Goal: Information Seeking & Learning: Learn about a topic

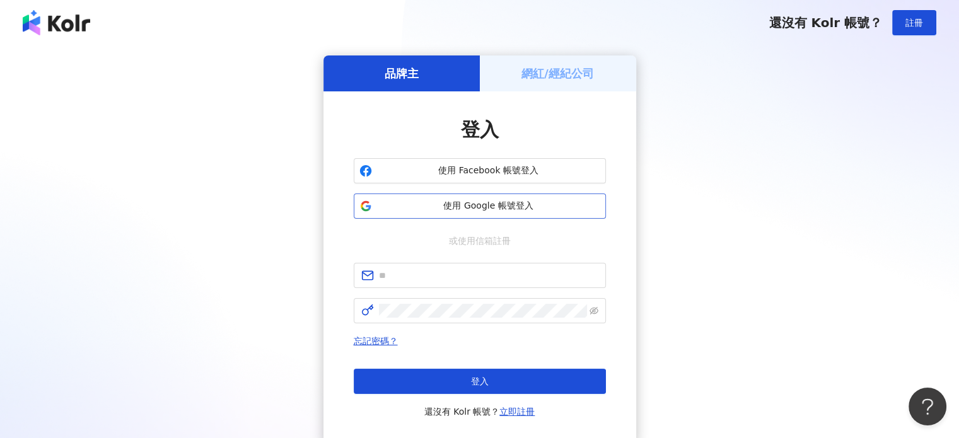
click at [493, 206] on span "使用 Google 帳號登入" at bounding box center [488, 206] width 223 height 13
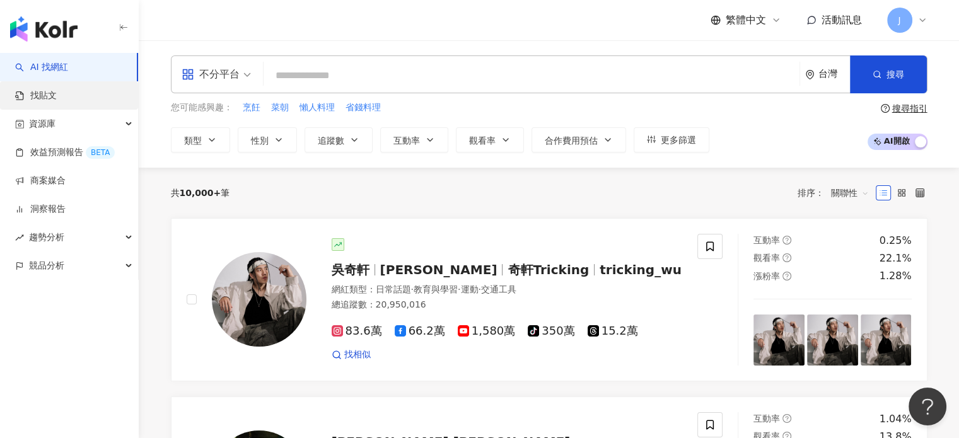
click at [57, 101] on link "找貼文" at bounding box center [36, 96] width 42 height 13
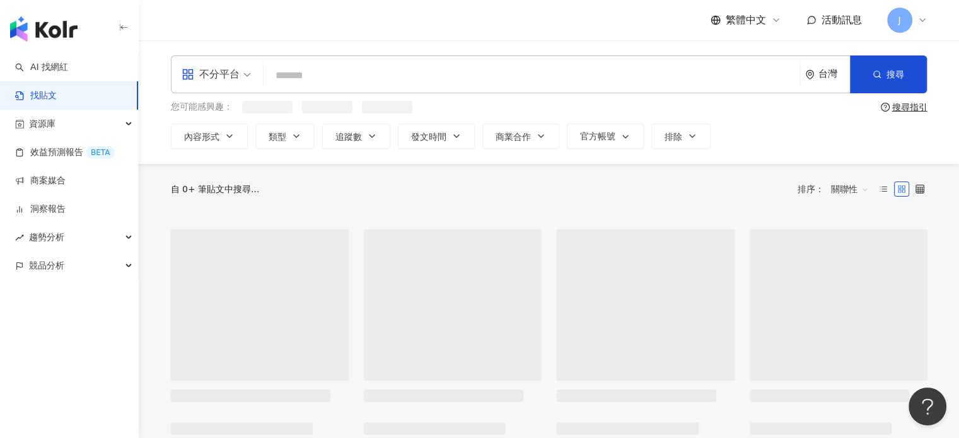
click at [330, 78] on input "search" at bounding box center [532, 75] width 526 height 27
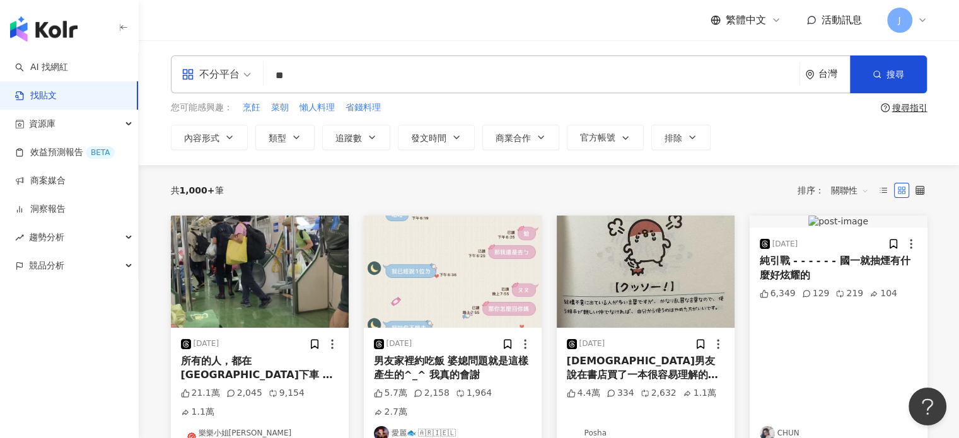
type input "*"
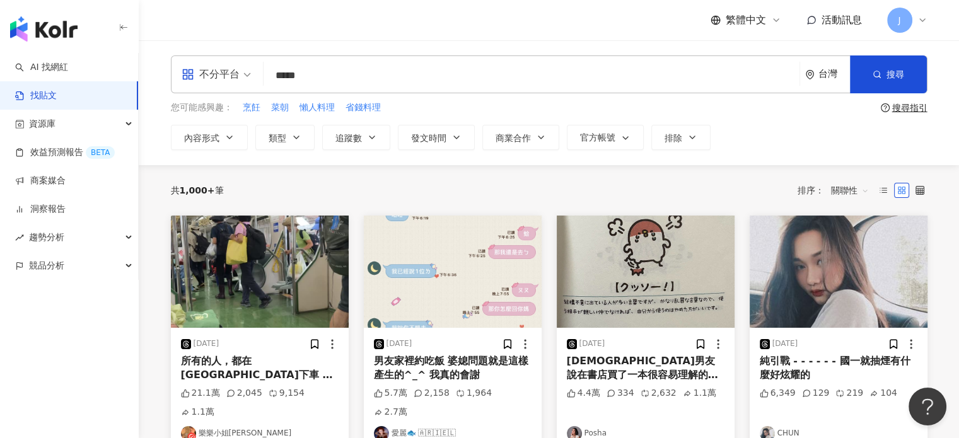
type input "*****"
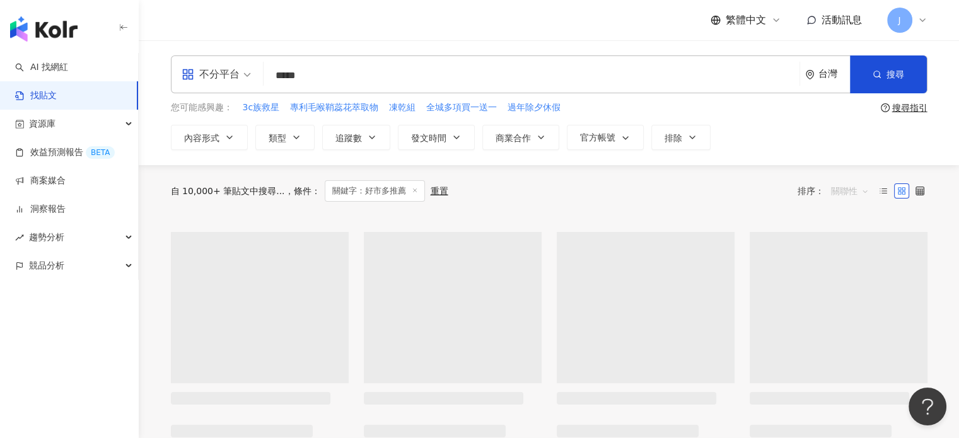
click at [847, 194] on span "關聯性" at bounding box center [850, 191] width 38 height 20
click at [851, 330] on div "發文時間" at bounding box center [851, 324] width 35 height 14
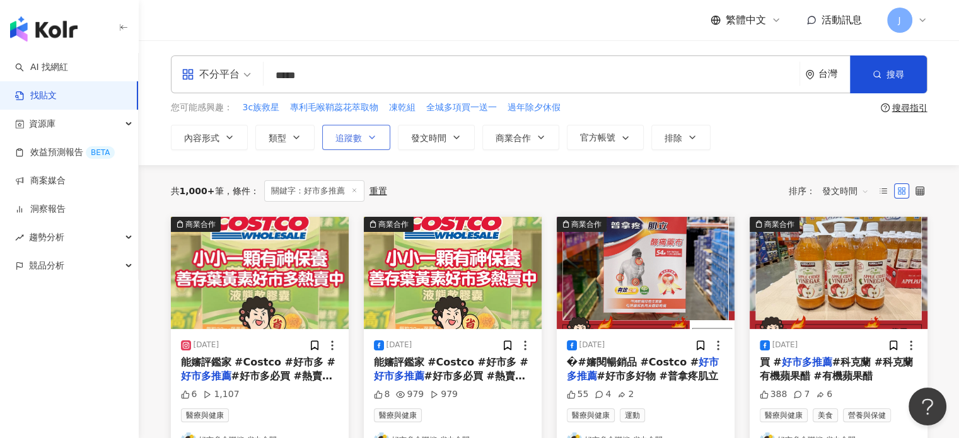
click at [335, 139] on span "追蹤數" at bounding box center [348, 138] width 26 height 10
click at [776, 178] on div "共 1,000+ 筆 條件 ： 關鍵字：好市多推薦 重置 排序： 發文時間" at bounding box center [549, 191] width 757 height 52
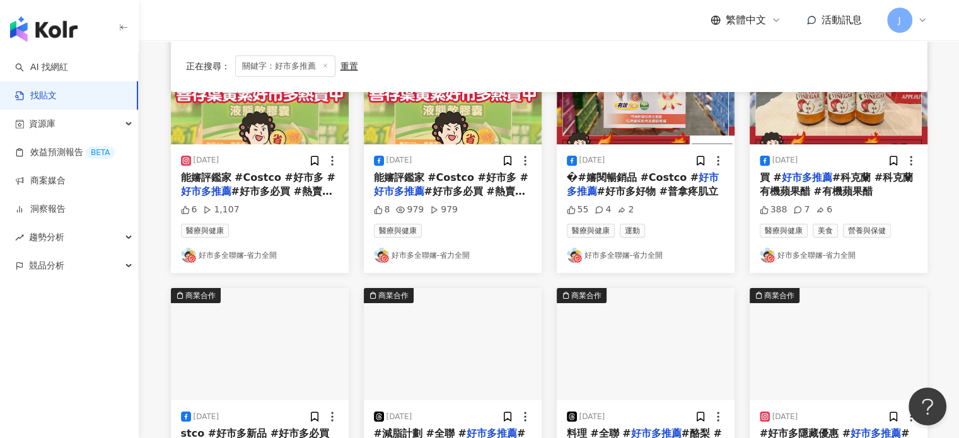
scroll to position [189, 0]
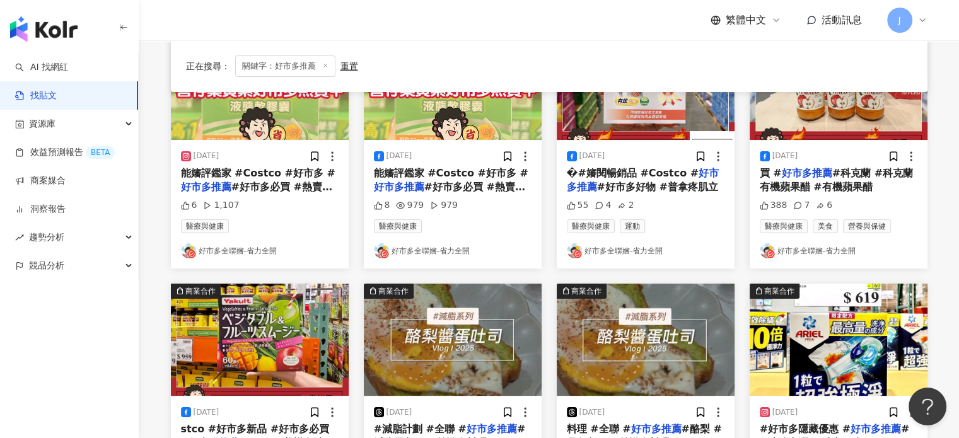
click at [644, 181] on span "#好市多好物 #普拿疼肌立" at bounding box center [657, 187] width 121 height 12
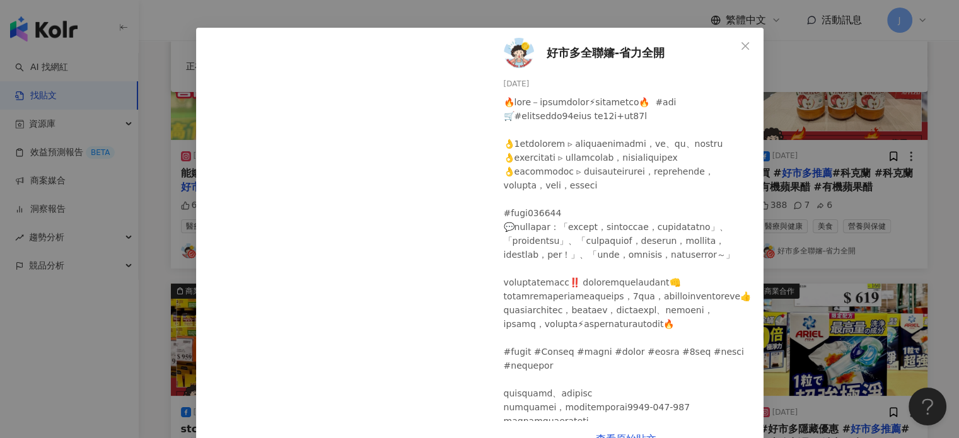
scroll to position [69, 0]
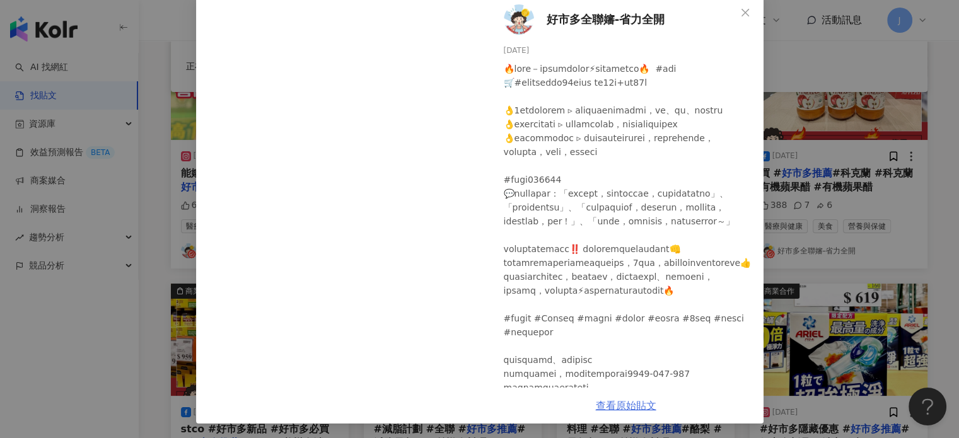
click at [614, 409] on link "查看原始貼文" at bounding box center [626, 406] width 61 height 12
click at [788, 281] on div "好市多全聯嬸-省力全開 2025/9/29 55 4 2 查看原始貼文" at bounding box center [479, 219] width 959 height 438
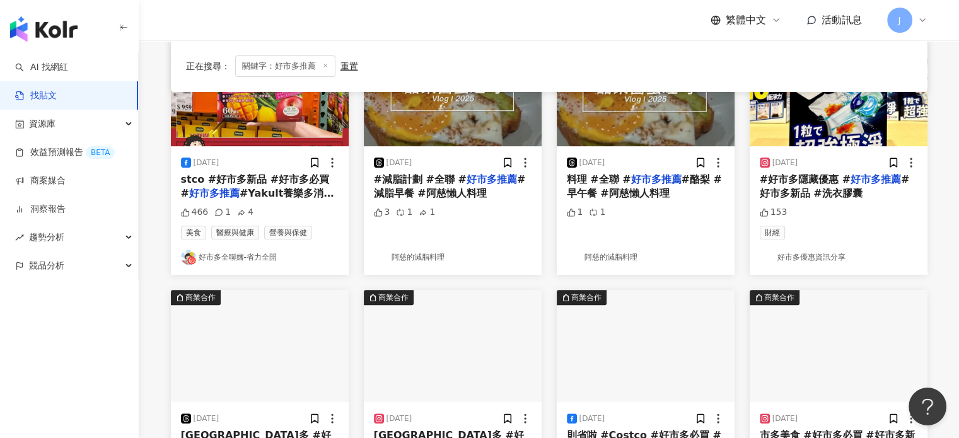
scroll to position [441, 0]
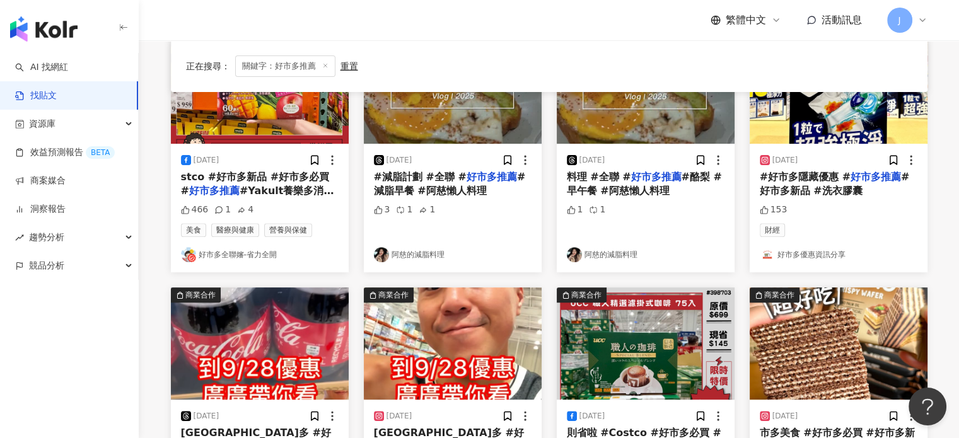
click at [851, 189] on div "#好市多隱藏優惠 # 好市多推薦 #好市多新品 #洗衣膠囊" at bounding box center [839, 184] width 158 height 28
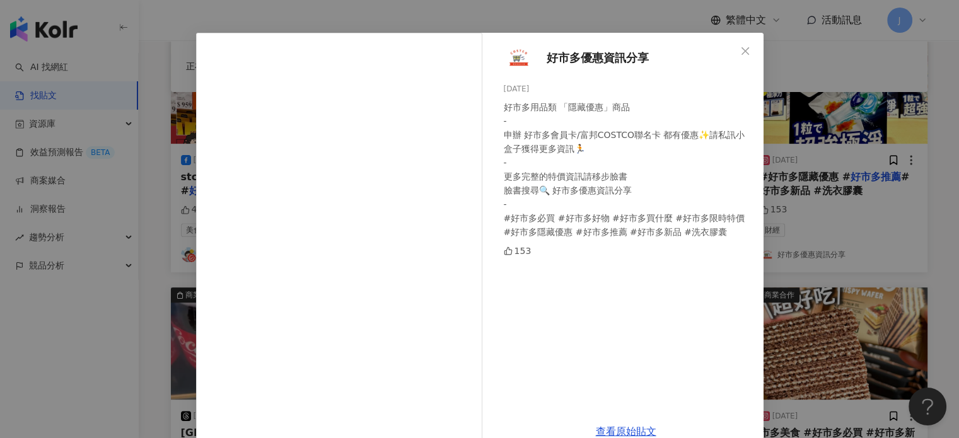
scroll to position [56, 0]
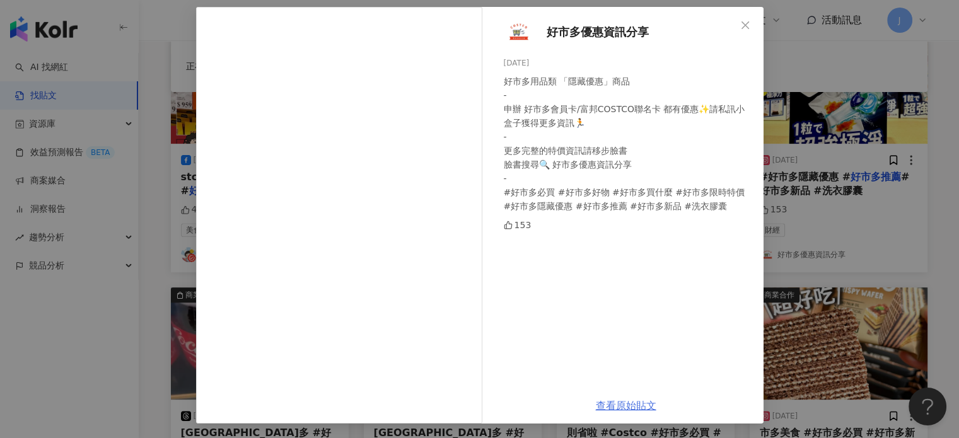
click at [614, 409] on link "查看原始貼文" at bounding box center [626, 406] width 61 height 12
click at [873, 261] on div "好市多優惠資訊分享 2025/9/24 好市多用品類 「隱藏優惠」商品 - 申辦 好市多會員卡/富邦COSTCO聯名卡 都有優惠✨請私訊小盒子獲得更多資訊🏃 …" at bounding box center [479, 219] width 959 height 438
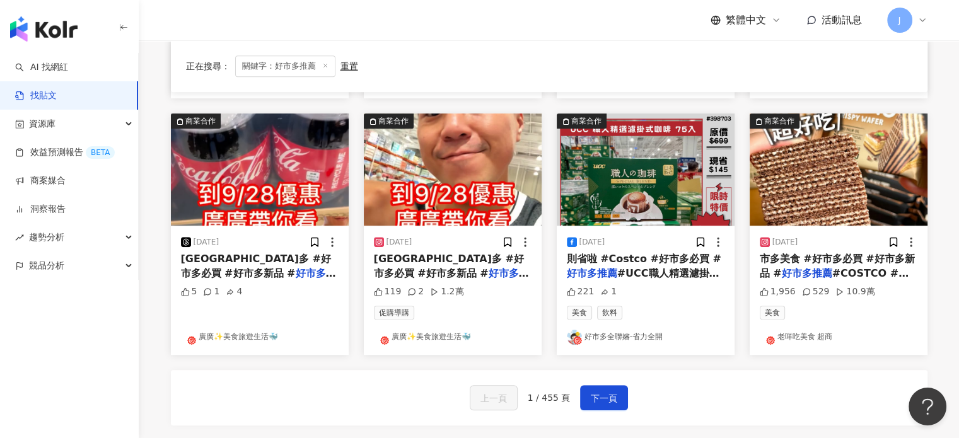
scroll to position [631, 0]
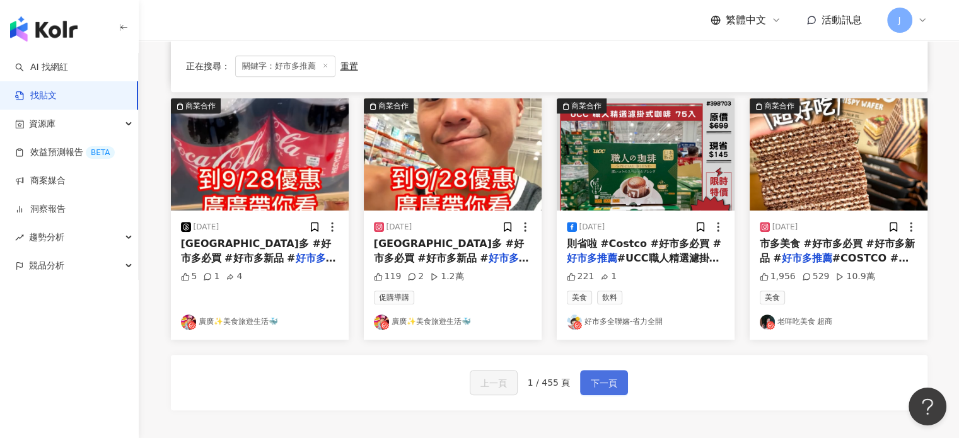
click at [588, 393] on button "下一頁" at bounding box center [604, 382] width 48 height 25
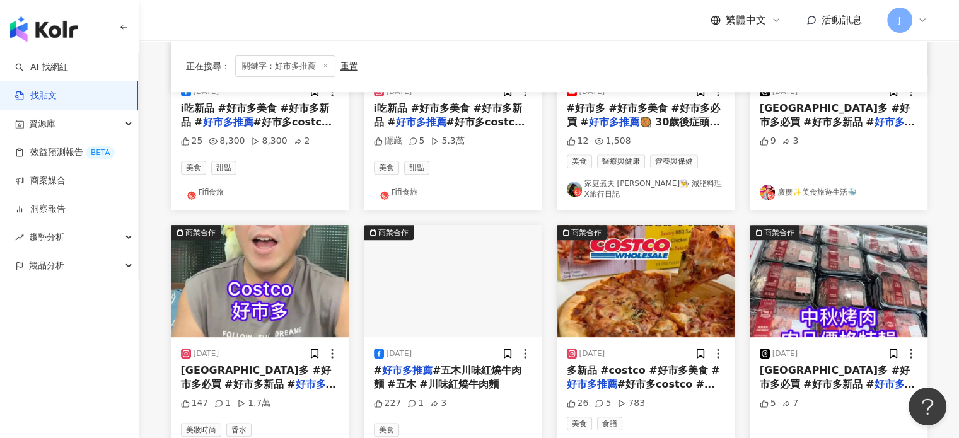
scroll to position [779, 0]
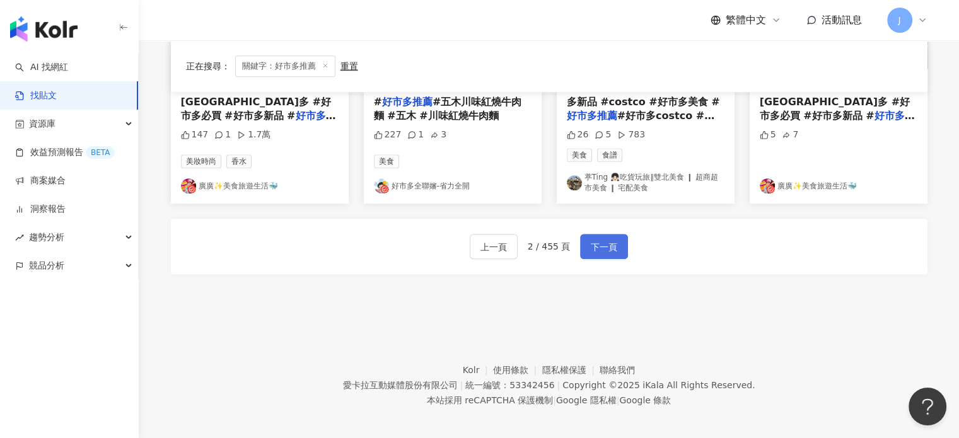
click at [597, 240] on span "下一頁" at bounding box center [604, 247] width 26 height 15
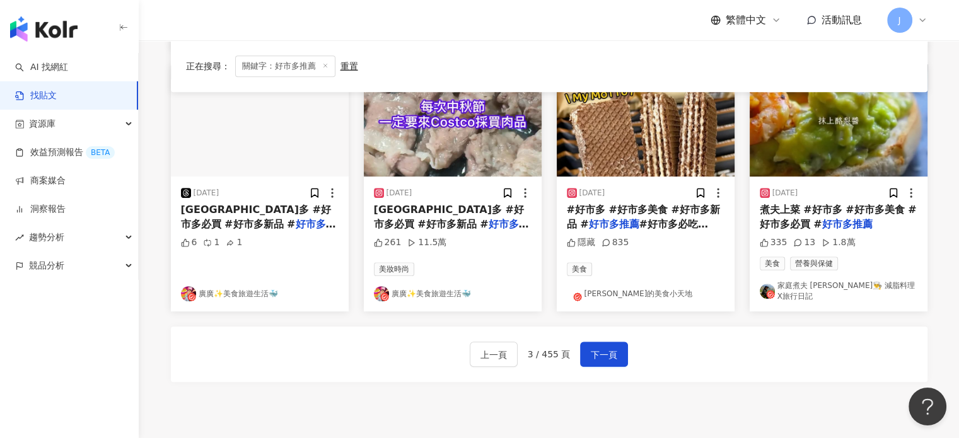
scroll to position [772, 0]
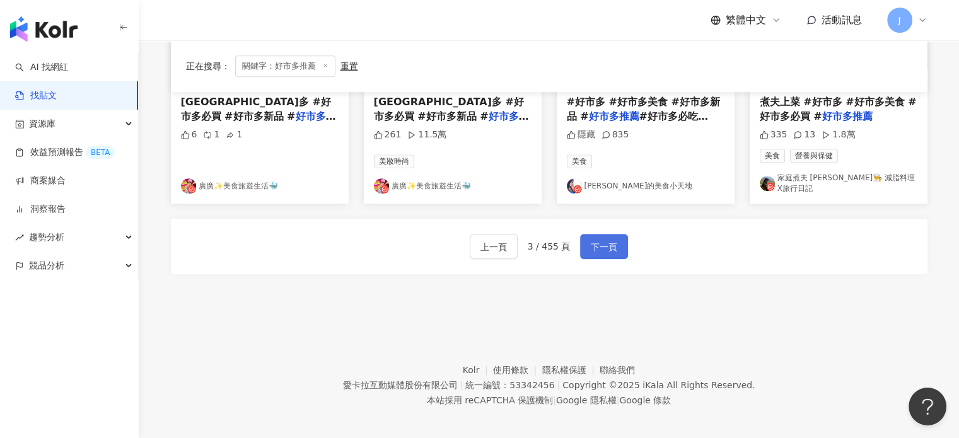
click at [613, 240] on span "下一頁" at bounding box center [604, 247] width 26 height 15
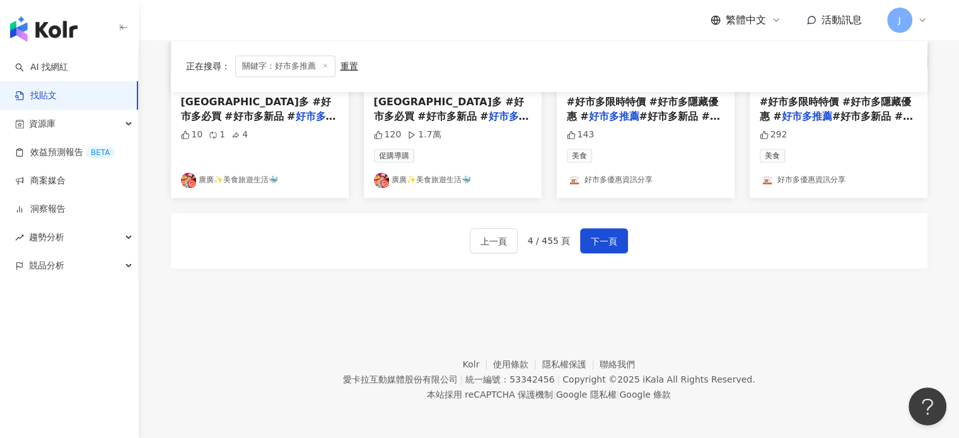
click at [598, 224] on div "上一頁 4 / 455 頁 下一頁" at bounding box center [549, 240] width 757 height 55
click at [597, 243] on span "下一頁" at bounding box center [604, 241] width 26 height 15
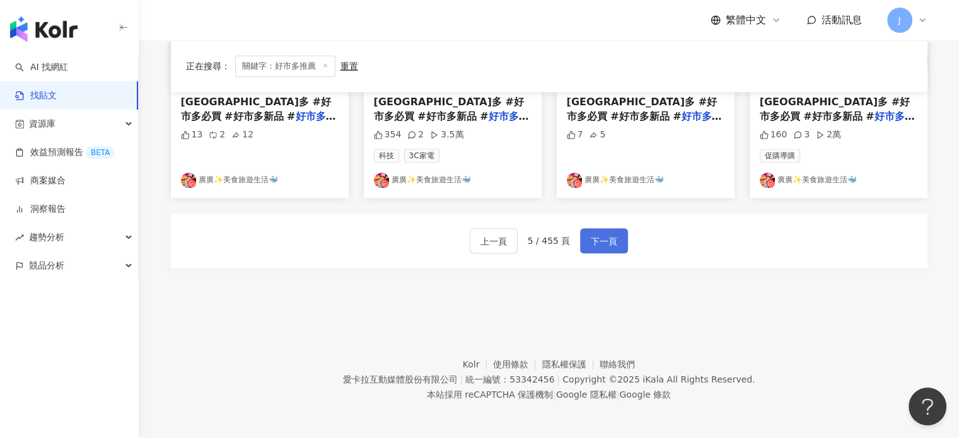
click at [605, 242] on span "下一頁" at bounding box center [604, 241] width 26 height 15
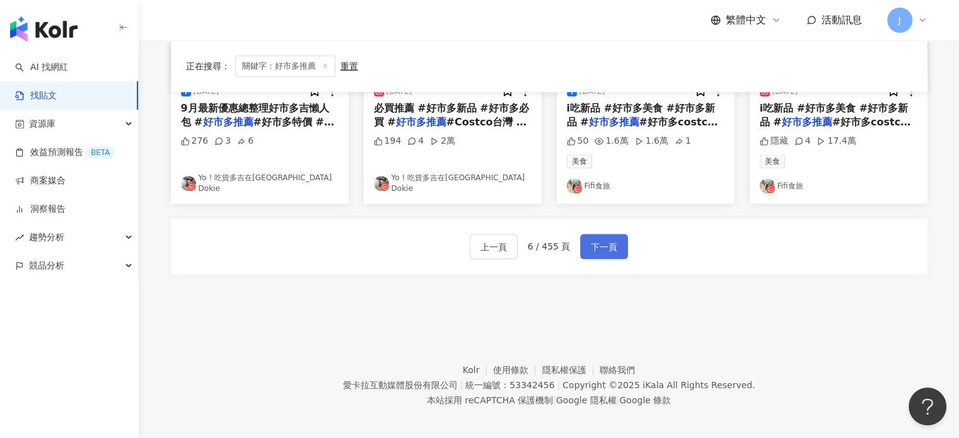
click at [589, 249] on button "下一頁" at bounding box center [604, 246] width 48 height 25
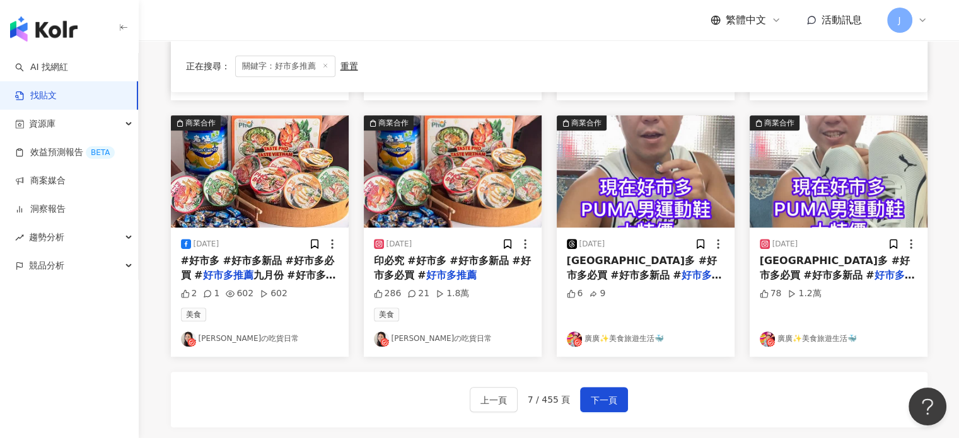
scroll to position [709, 0]
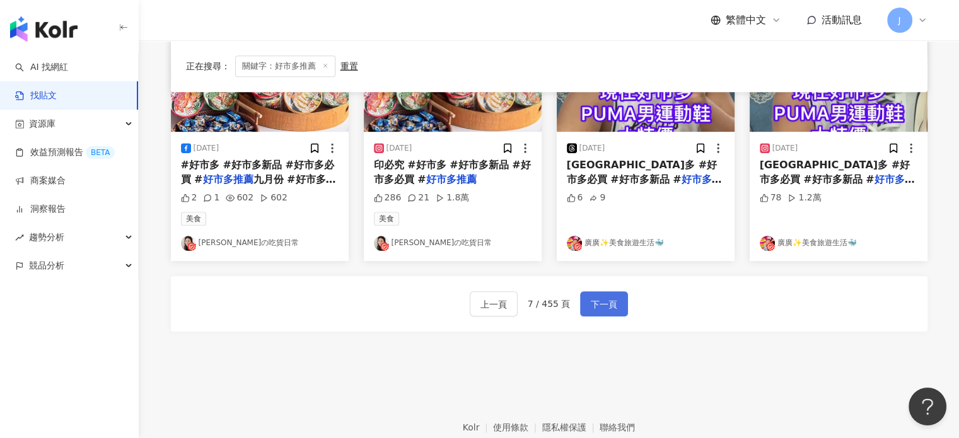
click at [614, 302] on span "下一頁" at bounding box center [604, 304] width 26 height 15
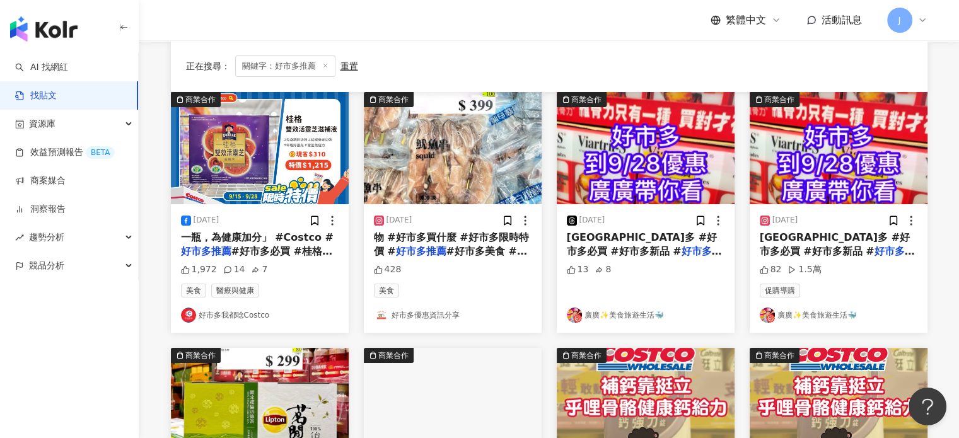
scroll to position [126, 0]
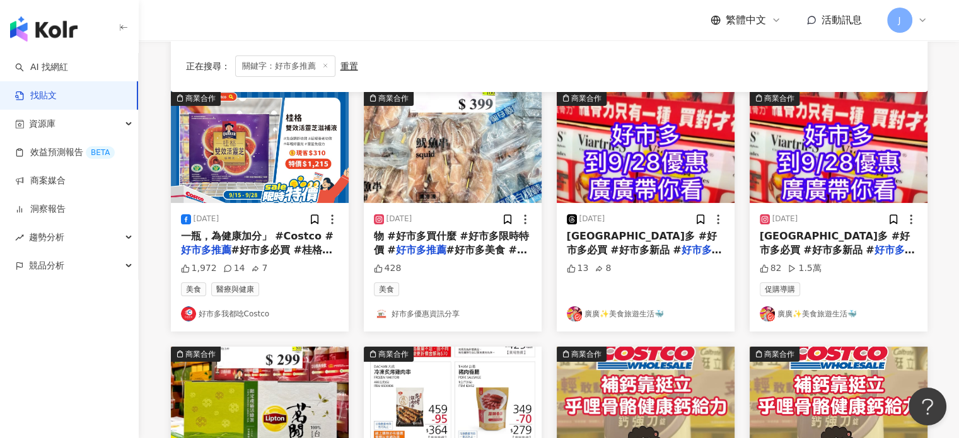
click at [625, 245] on mark "好市多推薦" at bounding box center [644, 257] width 155 height 26
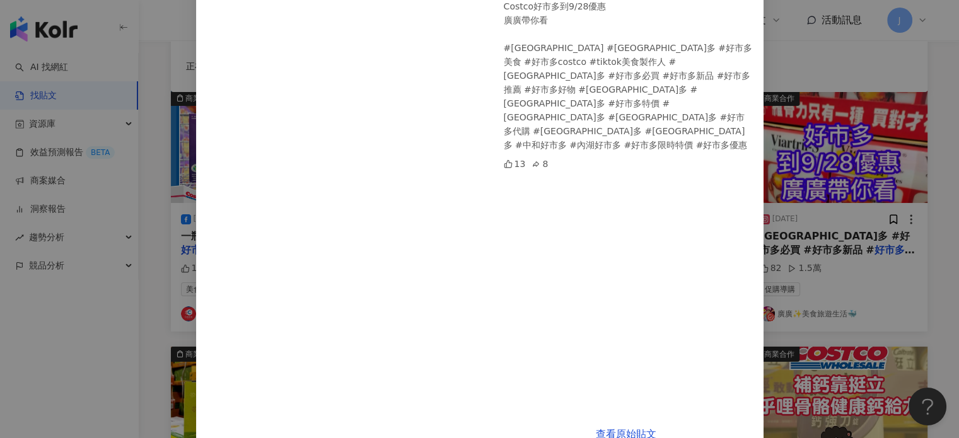
scroll to position [160, 0]
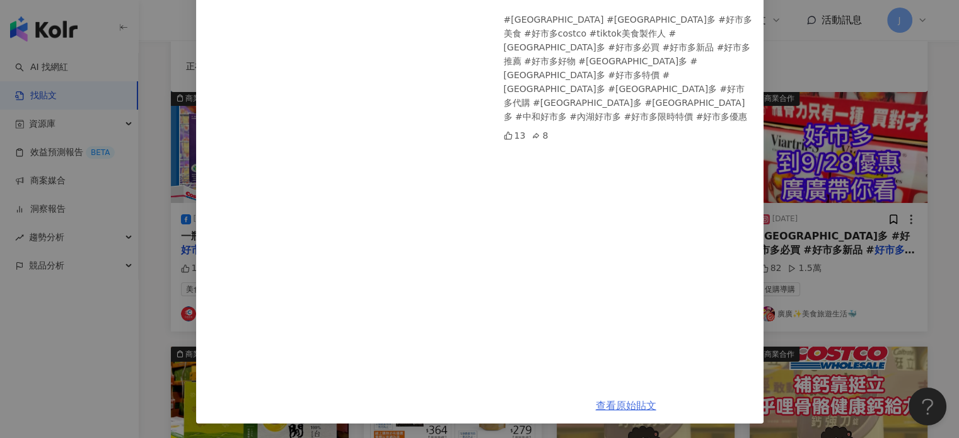
click at [611, 401] on link "查看原始貼文" at bounding box center [626, 406] width 61 height 12
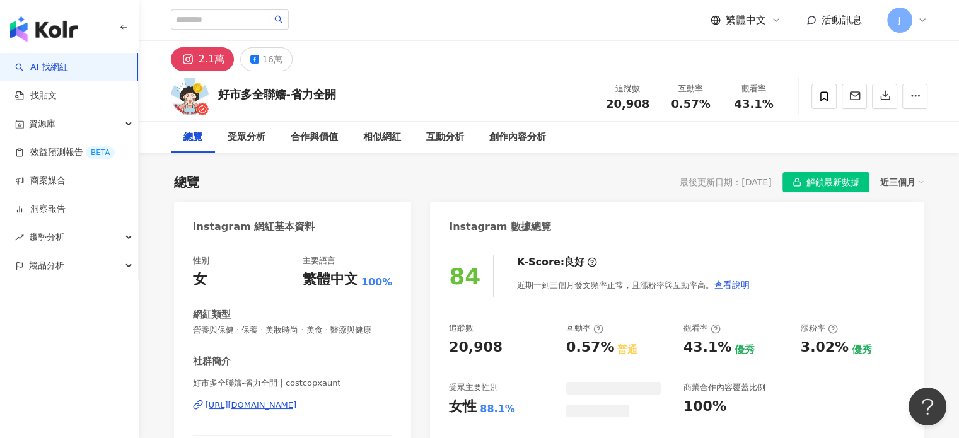
click at [820, 177] on span "解鎖最新數據" at bounding box center [832, 183] width 53 height 20
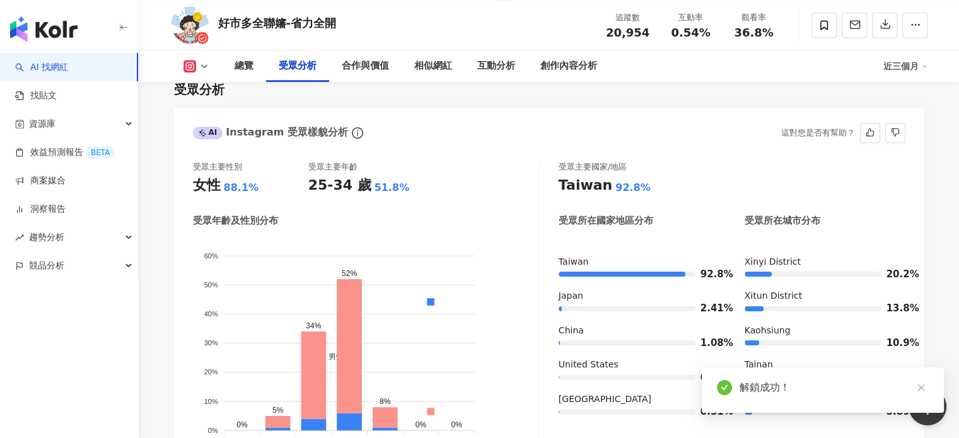
scroll to position [1140, 0]
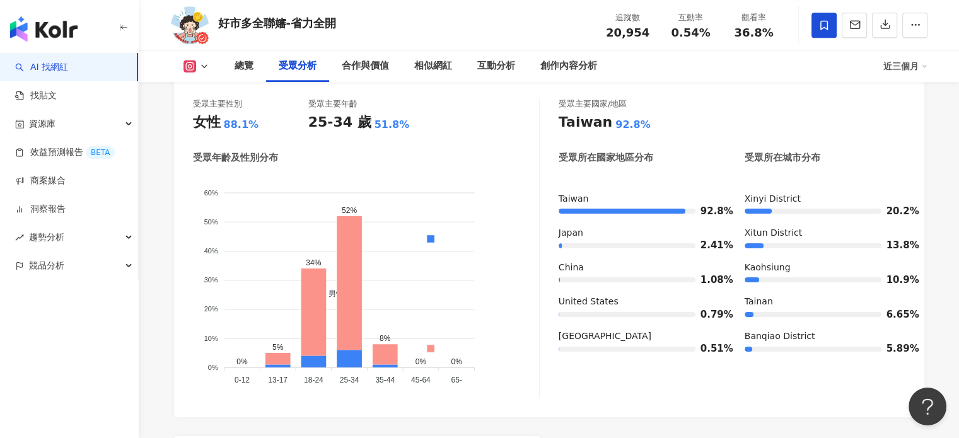
click at [817, 33] on span at bounding box center [824, 25] width 25 height 25
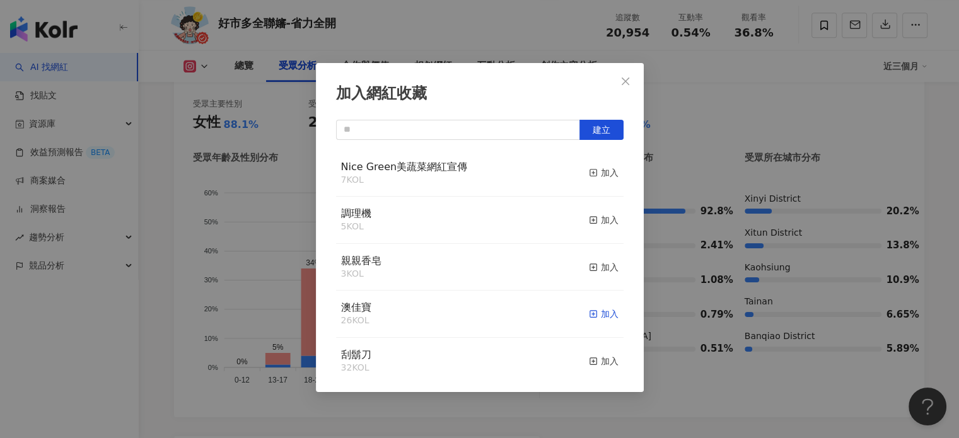
click at [593, 317] on div "加入" at bounding box center [604, 314] width 30 height 14
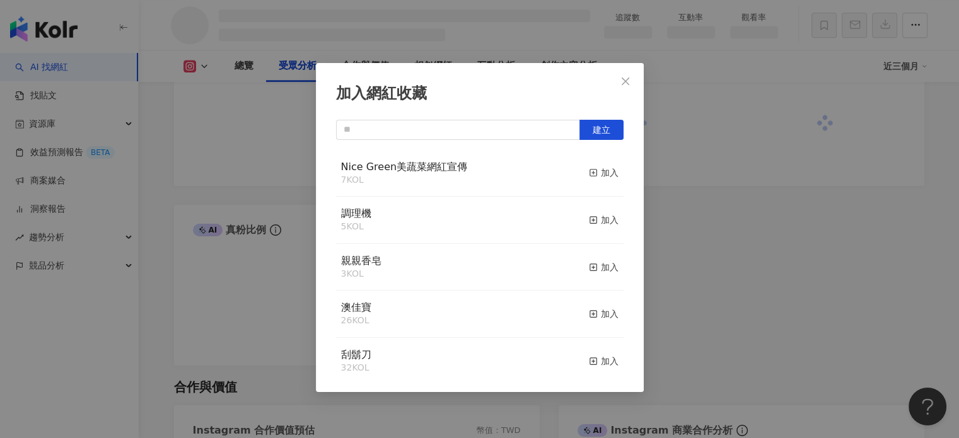
scroll to position [1125, 0]
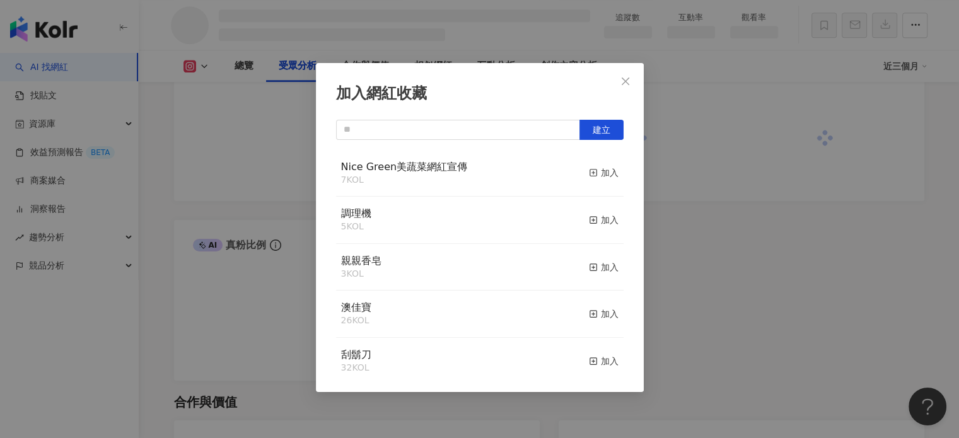
click at [627, 86] on button "Close" at bounding box center [625, 81] width 25 height 25
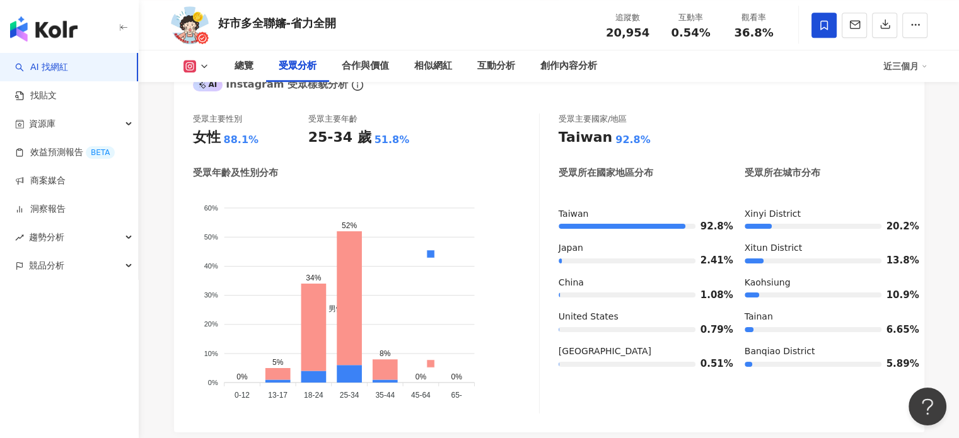
scroll to position [1140, 0]
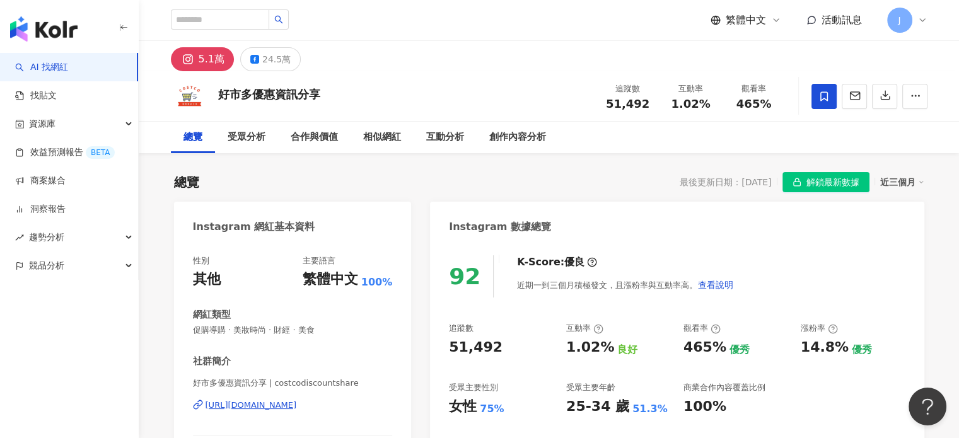
click at [832, 104] on span at bounding box center [824, 96] width 25 height 25
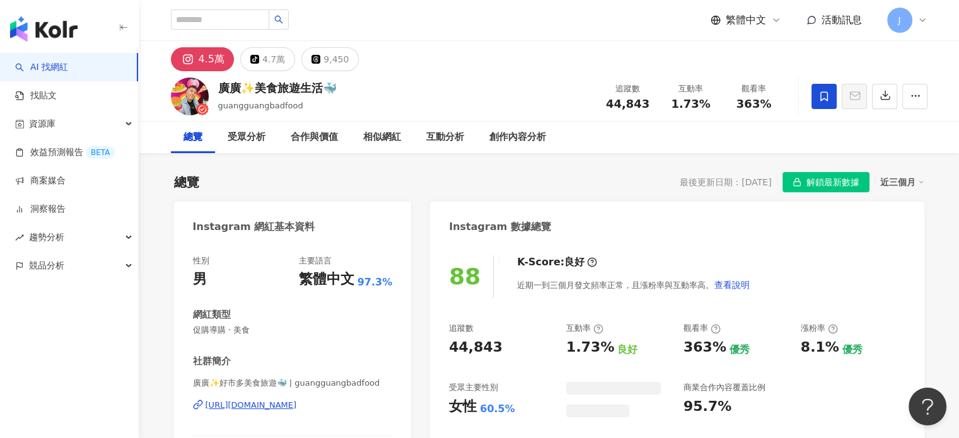
click at [822, 97] on icon at bounding box center [823, 96] width 11 height 11
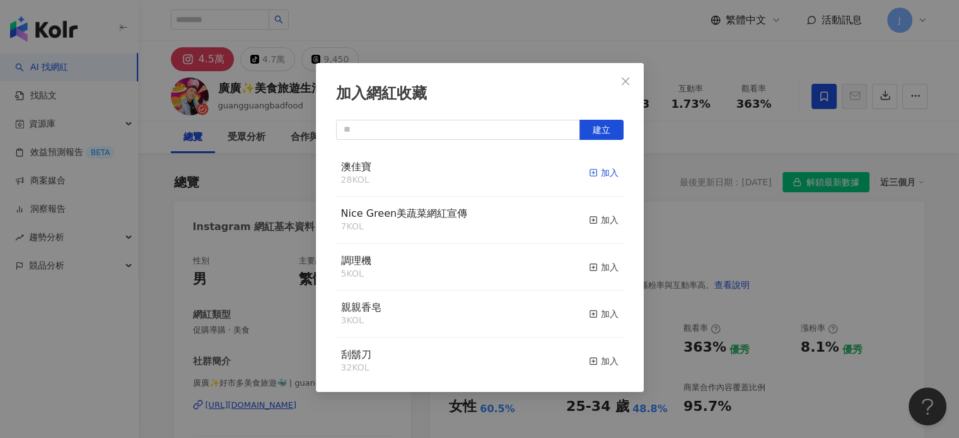
click at [589, 175] on icon "button" at bounding box center [593, 172] width 9 height 9
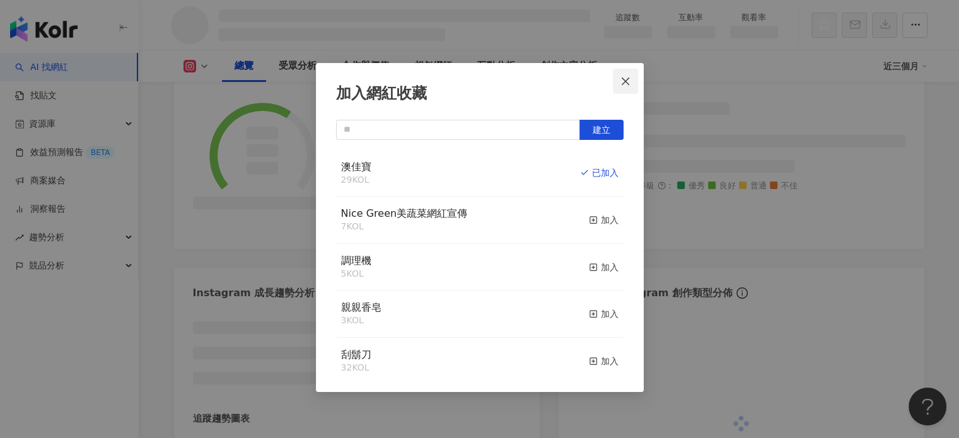
scroll to position [172, 0]
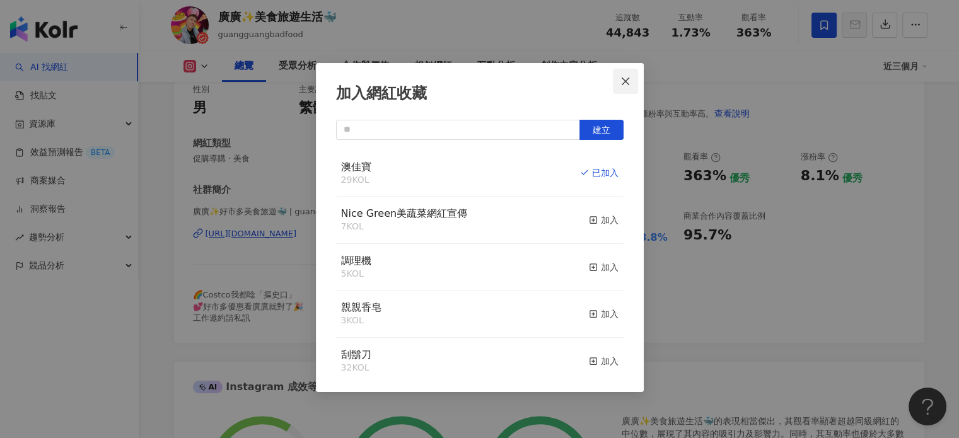
click at [626, 80] on icon "close" at bounding box center [625, 81] width 10 height 10
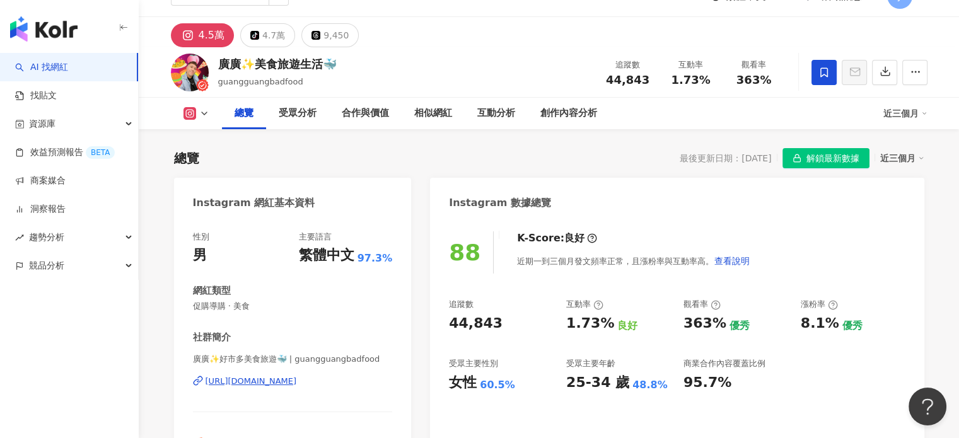
scroll to position [0, 0]
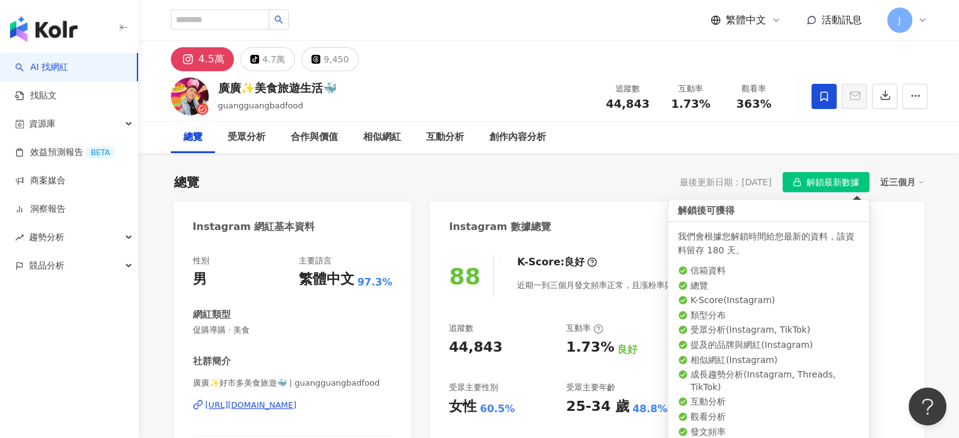
click at [822, 181] on span "解鎖最新數據" at bounding box center [832, 183] width 53 height 20
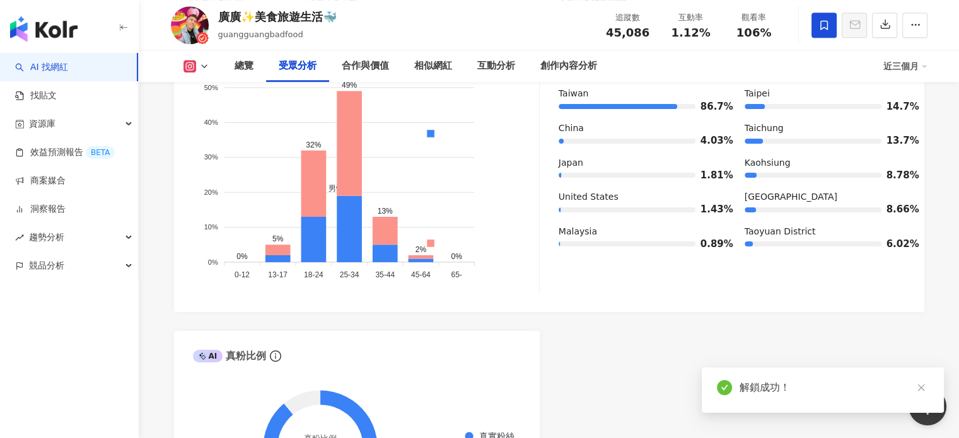
scroll to position [1044, 0]
